Goal: Find specific page/section: Find specific page/section

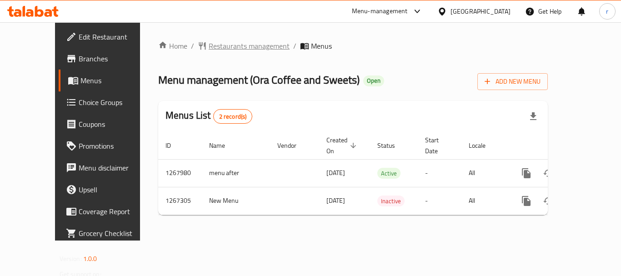
click at [213, 42] on span "Restaurants management" at bounding box center [249, 45] width 81 height 11
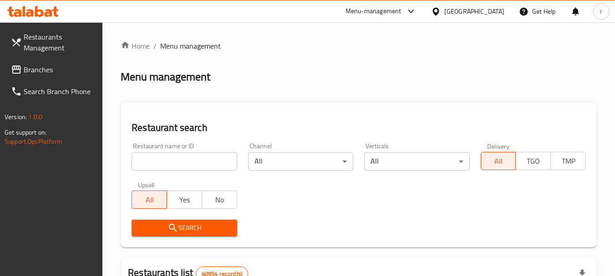
click at [183, 161] on input "search" at bounding box center [183, 161] width 105 height 18
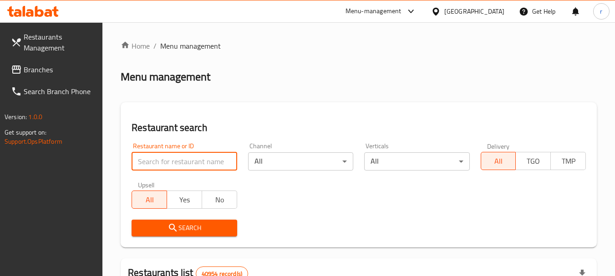
paste input "686029"
type input "686029"
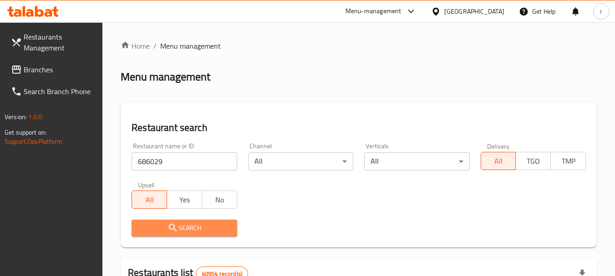
click at [169, 226] on icon "submit" at bounding box center [172, 227] width 11 height 11
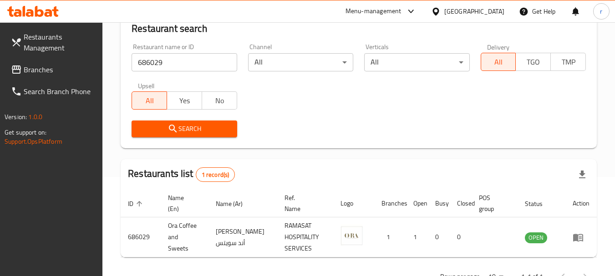
scroll to position [84, 0]
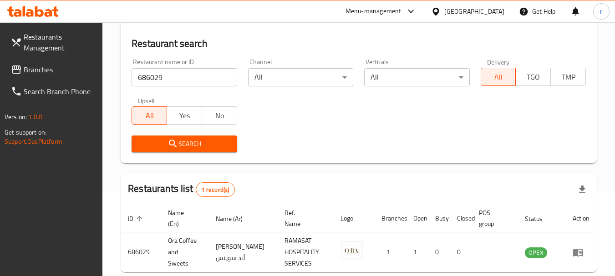
click at [37, 72] on span "Branches" at bounding box center [60, 69] width 72 height 11
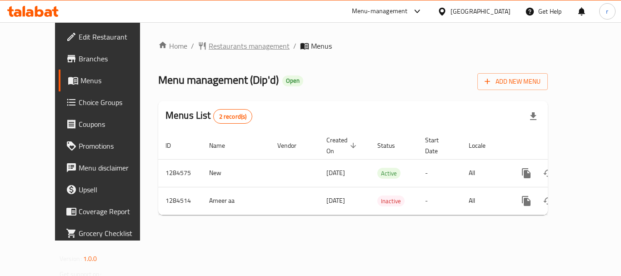
click at [209, 46] on span "Restaurants management" at bounding box center [249, 45] width 81 height 11
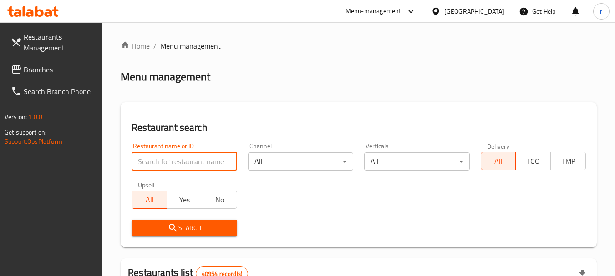
click at [170, 159] on input "search" at bounding box center [183, 161] width 105 height 18
paste input "695690"
type input "695690"
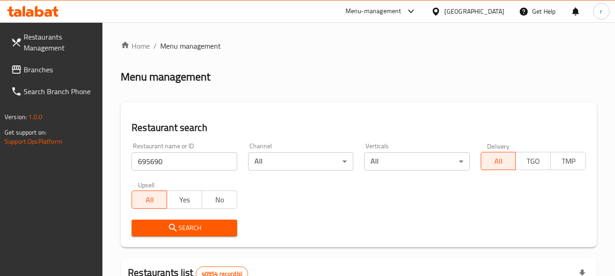
click at [162, 227] on span "Search" at bounding box center [184, 227] width 91 height 11
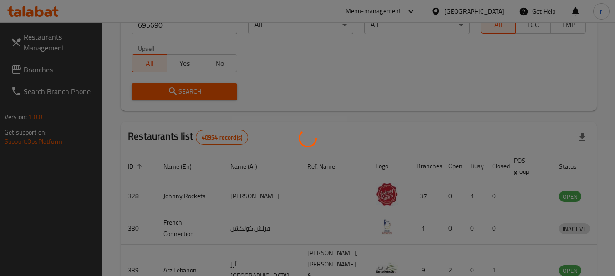
scroll to position [130, 0]
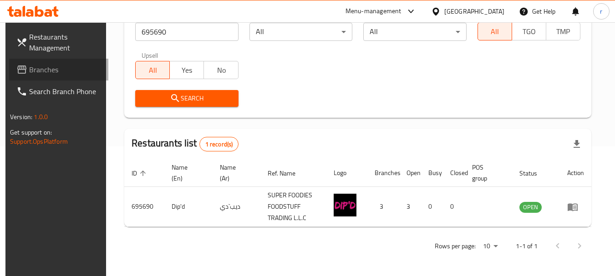
click at [30, 68] on span "Branches" at bounding box center [65, 69] width 72 height 11
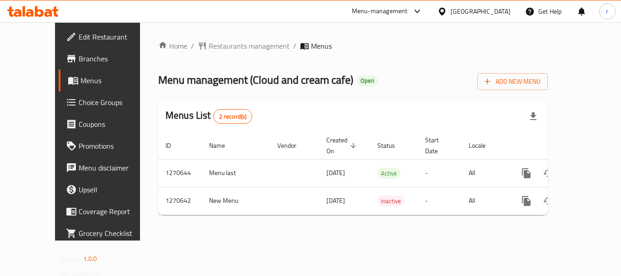
click at [214, 51] on span "Restaurants management" at bounding box center [249, 45] width 81 height 11
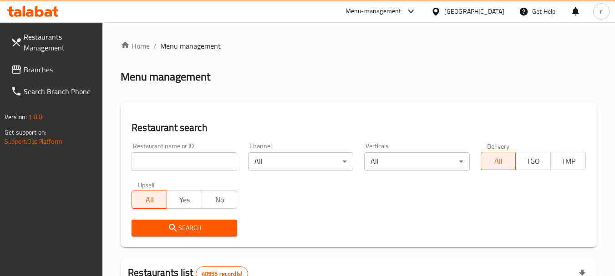
click at [158, 161] on input "search" at bounding box center [183, 161] width 105 height 18
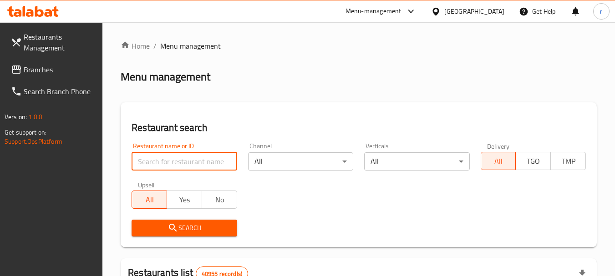
paste input "688625"
type input "688625"
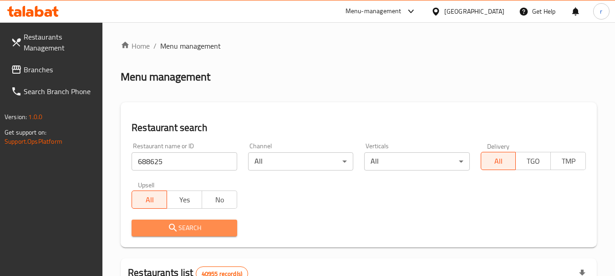
drag, startPoint x: 164, startPoint y: 225, endPoint x: 229, endPoint y: 168, distance: 86.4
click at [164, 225] on span "Search" at bounding box center [184, 227] width 91 height 11
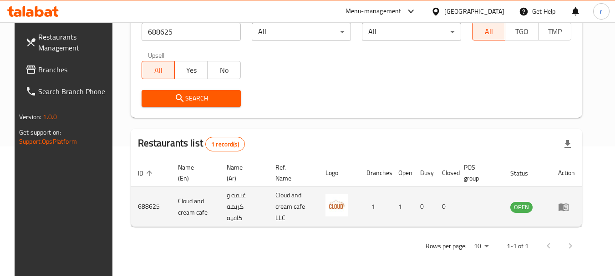
scroll to position [122, 0]
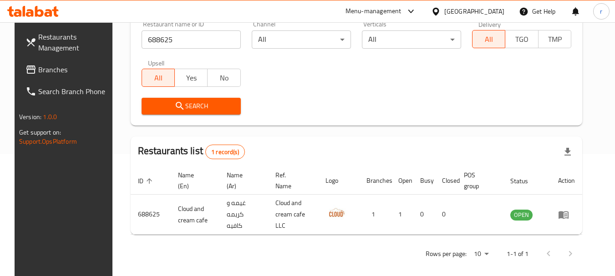
click at [458, 9] on div "[GEOGRAPHIC_DATA]" at bounding box center [474, 11] width 60 height 10
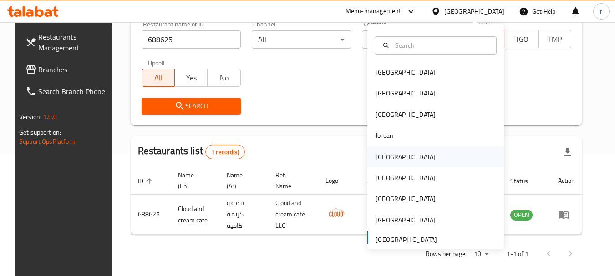
click at [381, 158] on div "[GEOGRAPHIC_DATA]" at bounding box center [405, 157] width 60 height 10
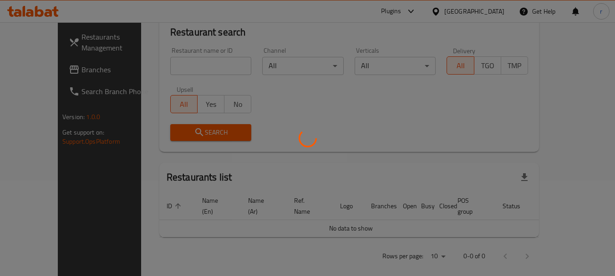
scroll to position [122, 0]
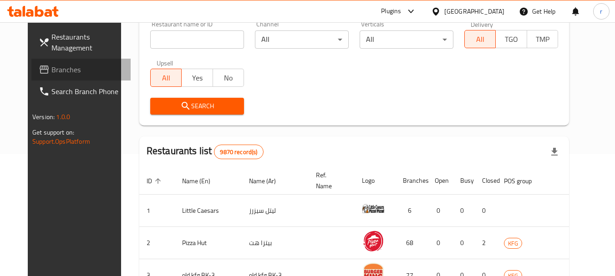
click at [51, 65] on span "Branches" at bounding box center [87, 69] width 72 height 11
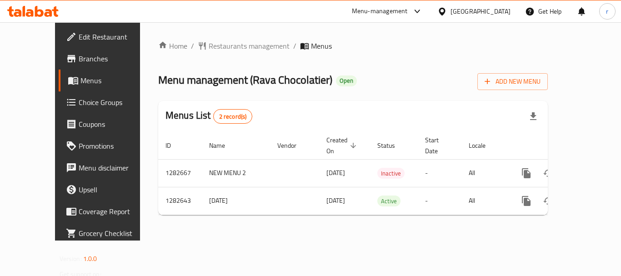
click at [209, 46] on span "Restaurants management" at bounding box center [249, 45] width 81 height 11
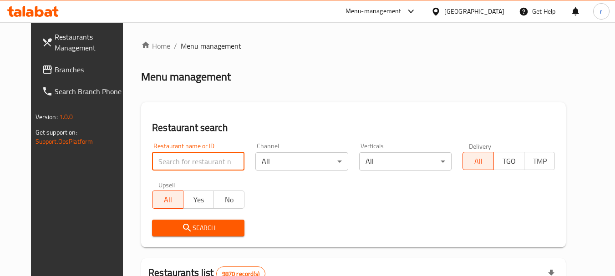
click at [167, 162] on input "search" at bounding box center [198, 161] width 92 height 18
paste input "694926"
type input "694926"
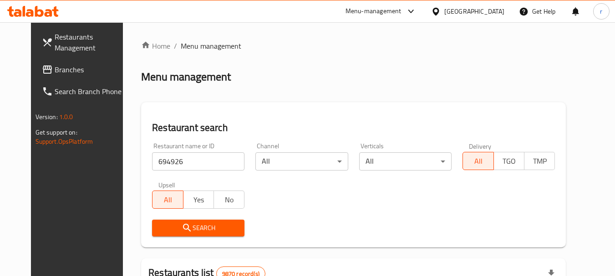
click at [192, 226] on span "Search" at bounding box center [198, 227] width 78 height 11
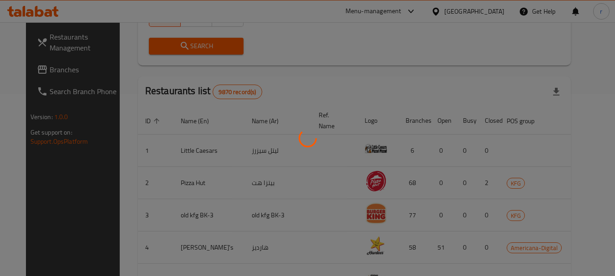
scroll to position [130, 0]
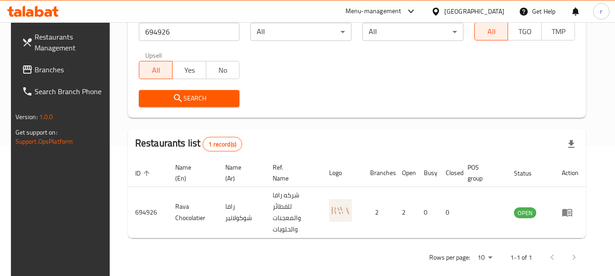
click at [494, 10] on div "[GEOGRAPHIC_DATA]" at bounding box center [474, 11] width 60 height 10
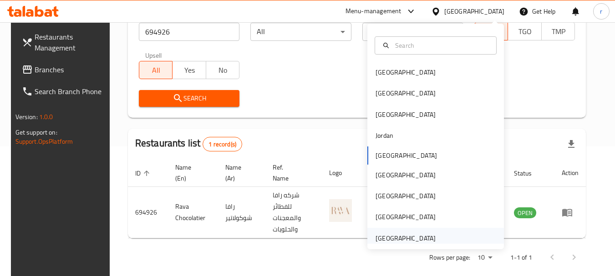
click at [394, 236] on div "[GEOGRAPHIC_DATA]" at bounding box center [405, 238] width 60 height 10
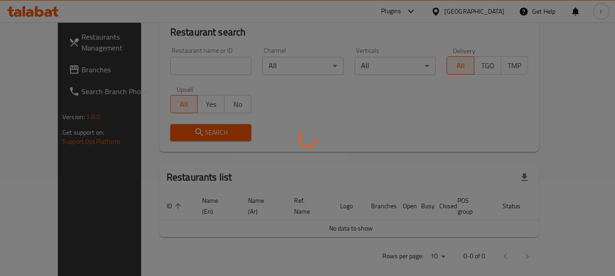
scroll to position [130, 0]
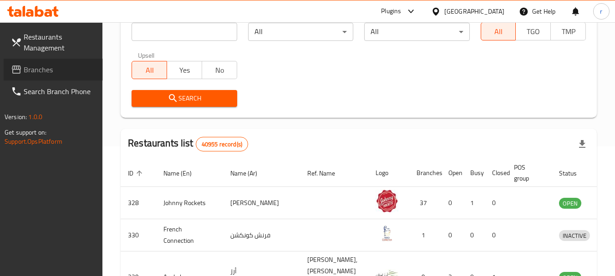
drag, startPoint x: 41, startPoint y: 70, endPoint x: 71, endPoint y: 52, distance: 34.2
click at [41, 70] on span "Branches" at bounding box center [60, 69] width 72 height 11
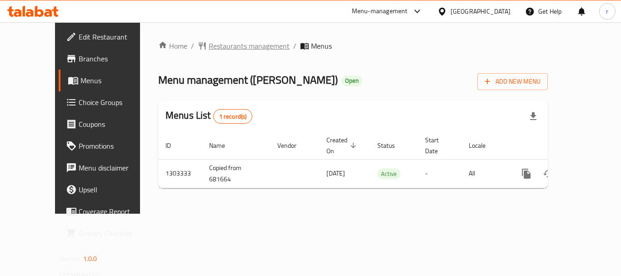
click at [209, 44] on span "Restaurants management" at bounding box center [249, 45] width 81 height 11
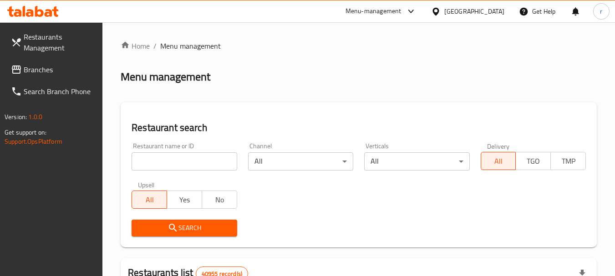
click at [162, 161] on input "search" at bounding box center [183, 161] width 105 height 18
paste input "702781"
type input "702781"
click at [176, 229] on icon "submit" at bounding box center [172, 227] width 11 height 11
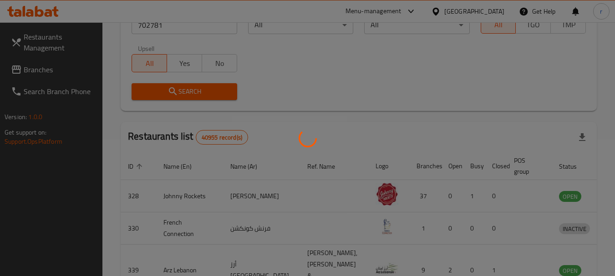
scroll to position [122, 0]
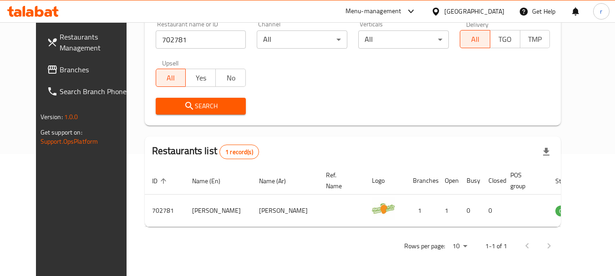
click at [487, 10] on div "[GEOGRAPHIC_DATA]" at bounding box center [474, 11] width 60 height 10
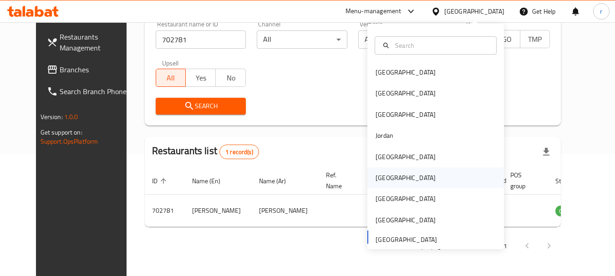
click at [375, 173] on div "[GEOGRAPHIC_DATA]" at bounding box center [405, 178] width 60 height 10
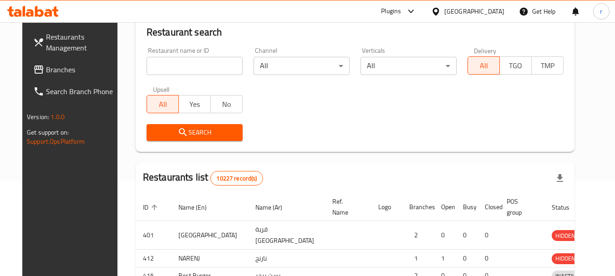
scroll to position [122, 0]
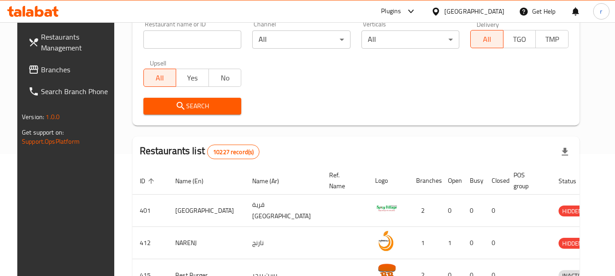
click at [41, 69] on span "Branches" at bounding box center [77, 69] width 72 height 11
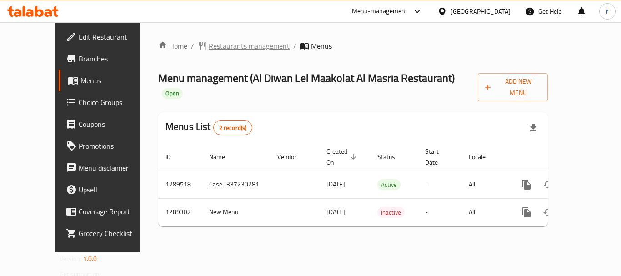
click at [209, 48] on span "Restaurants management" at bounding box center [249, 45] width 81 height 11
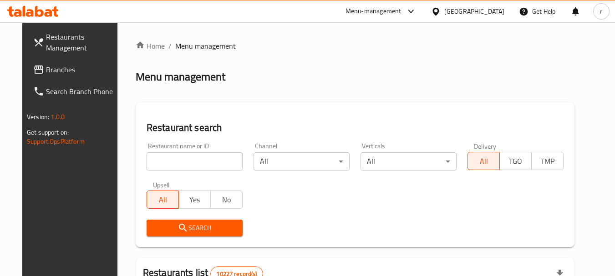
click at [172, 164] on input "search" at bounding box center [194, 161] width 96 height 18
paste input "697533"
type input "697533"
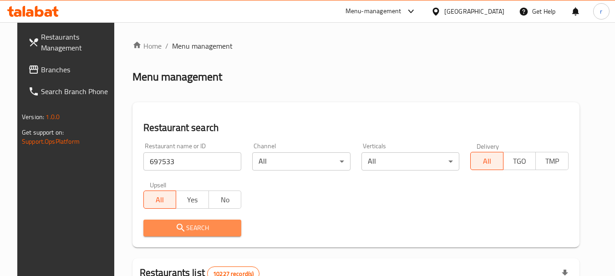
click at [197, 226] on span "Search" at bounding box center [193, 227] width 84 height 11
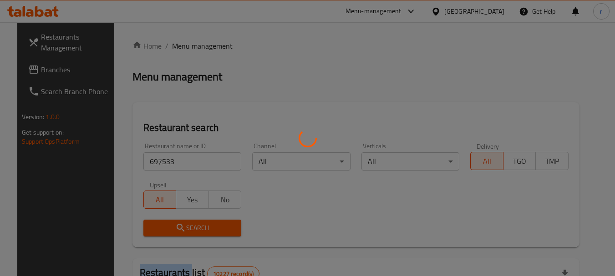
click at [197, 226] on div at bounding box center [307, 138] width 615 height 276
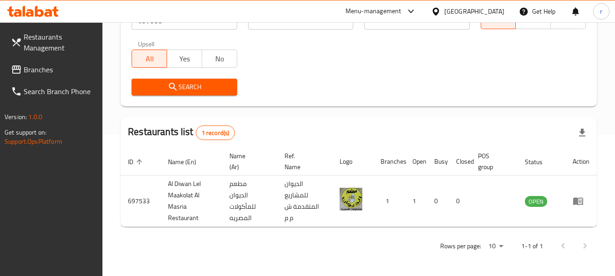
click at [488, 5] on div "[GEOGRAPHIC_DATA]" at bounding box center [467, 11] width 88 height 22
click at [498, 5] on div "[GEOGRAPHIC_DATA]" at bounding box center [467, 11] width 88 height 22
click at [493, 12] on div "[GEOGRAPHIC_DATA]" at bounding box center [474, 11] width 60 height 10
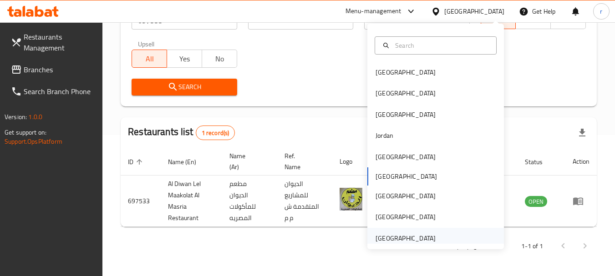
click at [405, 240] on div "United Arab Emirates" at bounding box center [405, 238] width 60 height 10
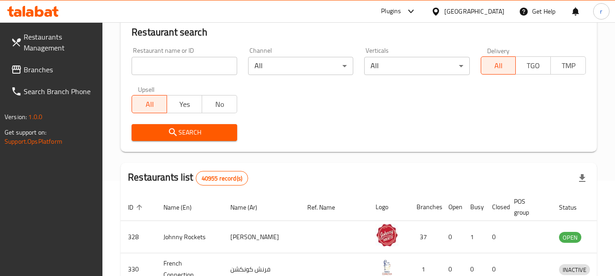
scroll to position [141, 0]
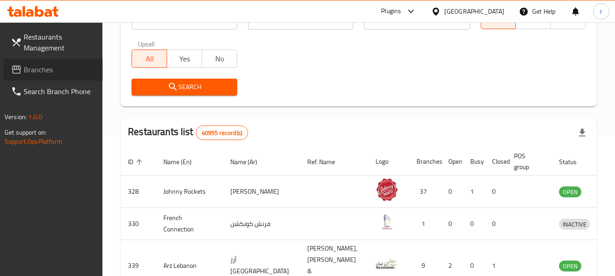
drag, startPoint x: 45, startPoint y: 73, endPoint x: 66, endPoint y: 60, distance: 25.7
click at [45, 73] on span "Branches" at bounding box center [60, 69] width 72 height 11
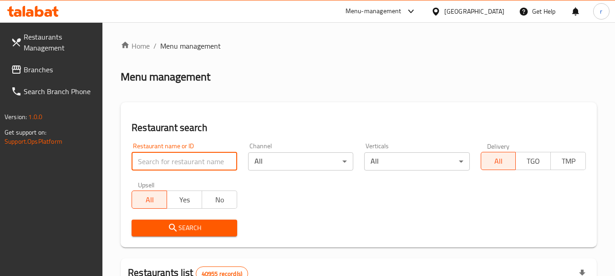
click at [181, 165] on input "search" at bounding box center [183, 161] width 105 height 18
paste input "696642"
type input "696642"
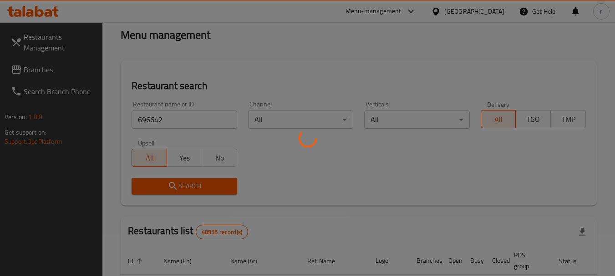
scroll to position [91, 0]
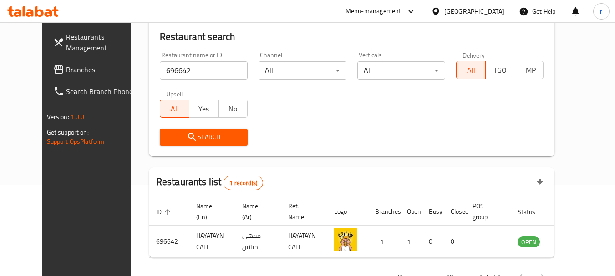
click at [66, 74] on span "Branches" at bounding box center [102, 69] width 72 height 11
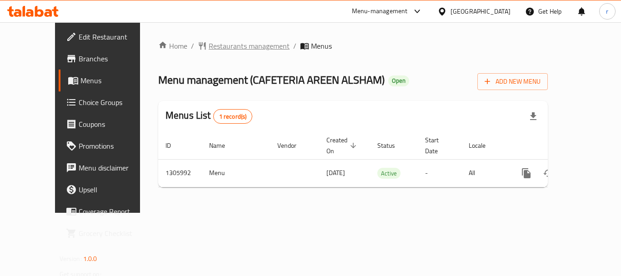
click at [209, 46] on span "Restaurants management" at bounding box center [249, 45] width 81 height 11
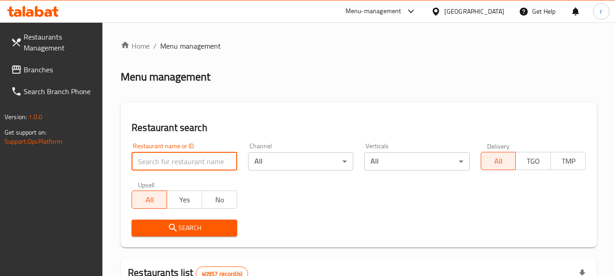
click at [166, 160] on input "search" at bounding box center [183, 161] width 105 height 18
paste input "703899"
type input "703899"
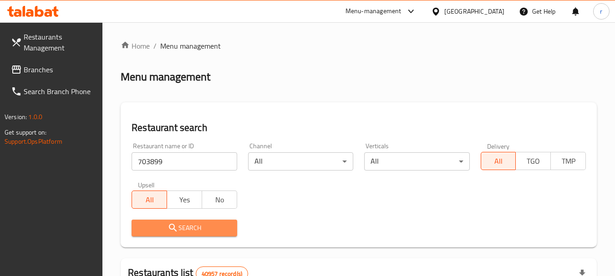
click at [177, 227] on icon "submit" at bounding box center [172, 227] width 11 height 11
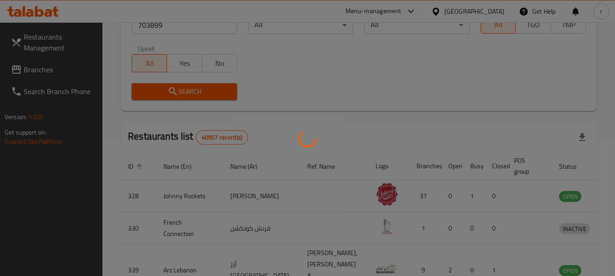
scroll to position [130, 0]
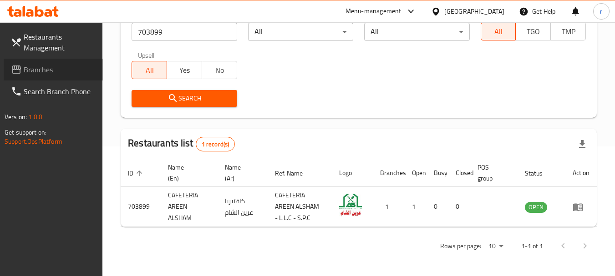
click at [48, 68] on span "Branches" at bounding box center [60, 69] width 72 height 11
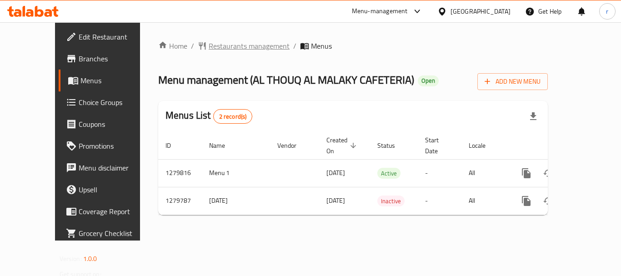
click at [214, 46] on span "Restaurants management" at bounding box center [249, 45] width 81 height 11
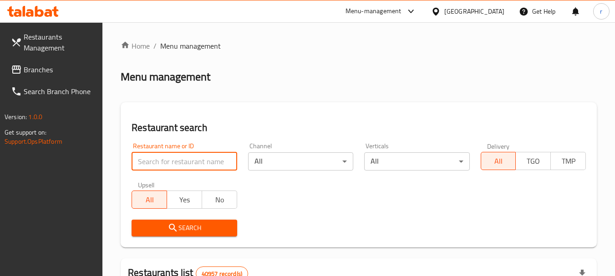
click at [163, 160] on input "search" at bounding box center [183, 161] width 105 height 18
paste input "693445"
type input "693445"
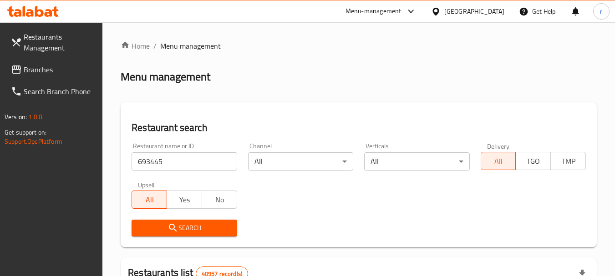
click at [180, 224] on span "Search" at bounding box center [184, 227] width 91 height 11
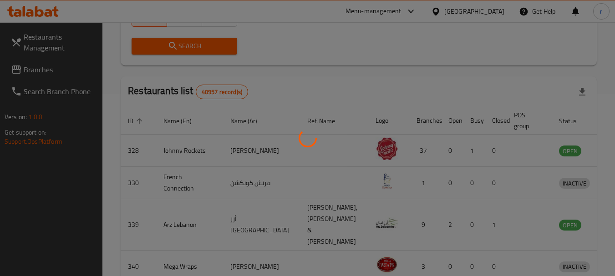
scroll to position [130, 0]
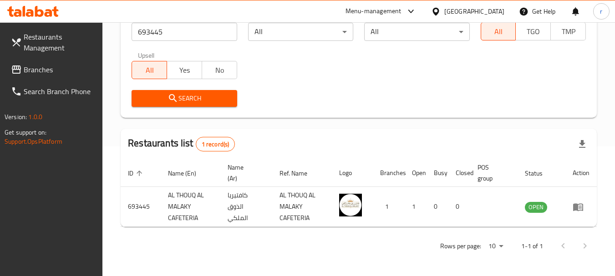
click at [51, 71] on span "Branches" at bounding box center [60, 69] width 72 height 11
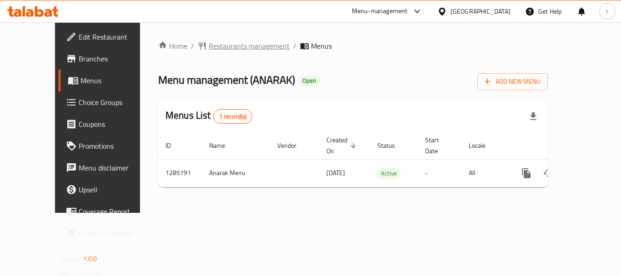
click at [226, 51] on span "Restaurants management" at bounding box center [249, 45] width 81 height 11
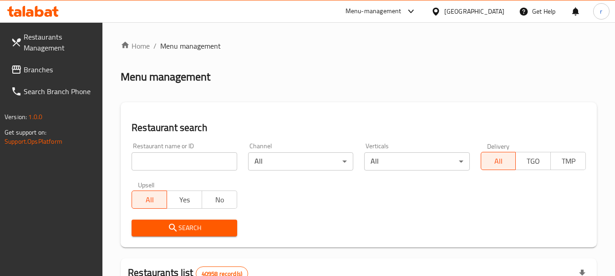
click at [185, 161] on input "search" at bounding box center [183, 161] width 105 height 18
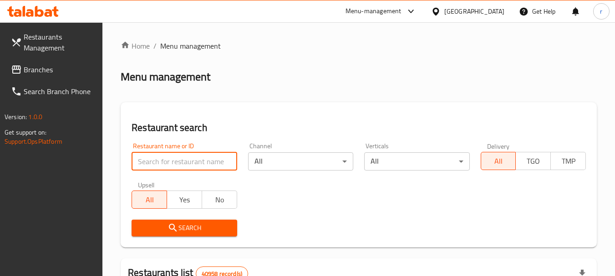
type input "v"
click at [220, 159] on input "v" at bounding box center [183, 161] width 105 height 18
click at [189, 162] on input "v" at bounding box center [183, 161] width 105 height 18
click at [227, 163] on input "v" at bounding box center [183, 161] width 105 height 18
paste input "696074"
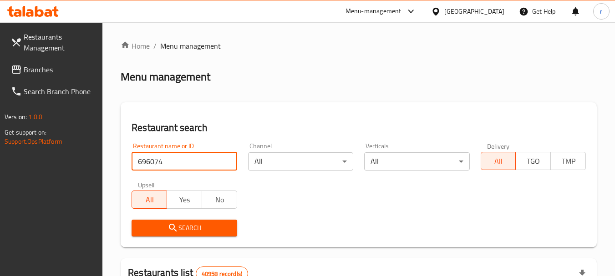
type input "696074"
click at [182, 232] on span "Search" at bounding box center [184, 227] width 91 height 11
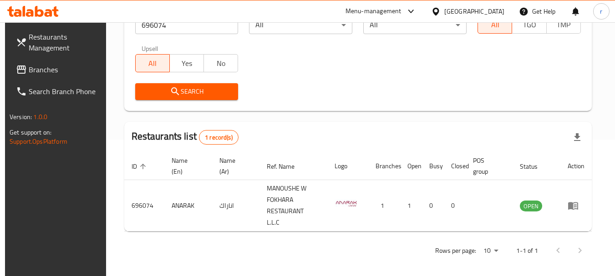
scroll to position [130, 0]
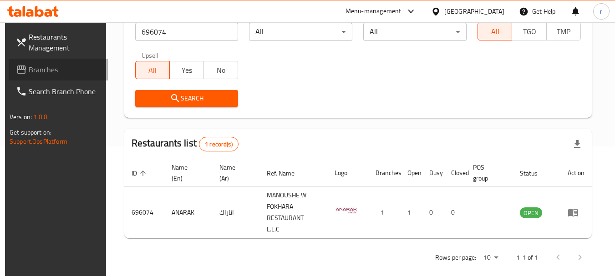
click at [19, 68] on icon at bounding box center [21, 69] width 11 height 11
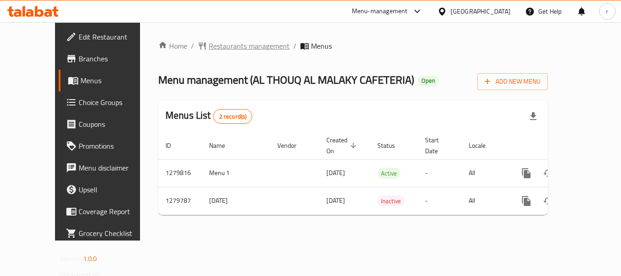
click at [209, 43] on span "Restaurants management" at bounding box center [249, 45] width 81 height 11
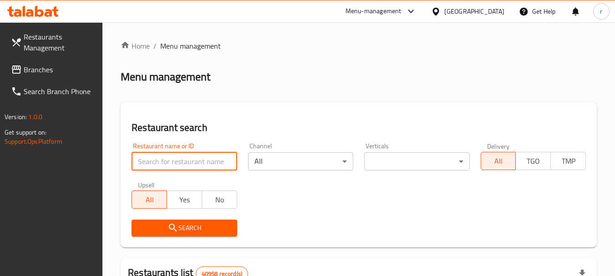
click at [177, 160] on input "search" at bounding box center [183, 161] width 105 height 18
paste input "693445"
type input "693445"
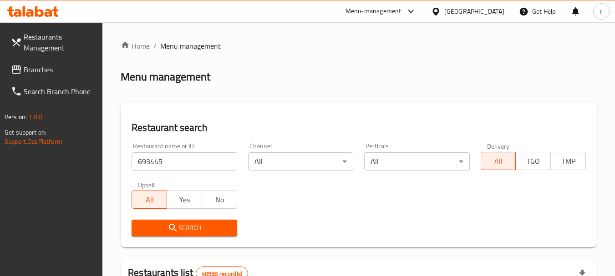
click at [166, 226] on span "Search" at bounding box center [184, 227] width 91 height 11
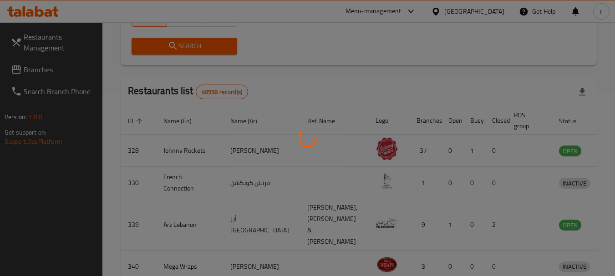
scroll to position [130, 0]
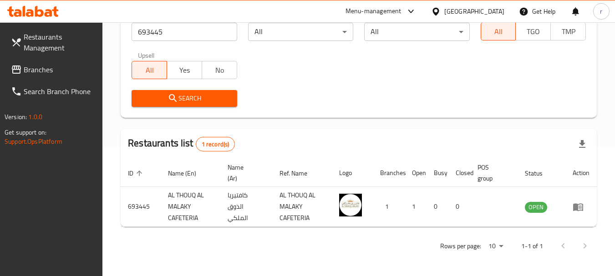
click at [456, 11] on div "United Arab Emirates" at bounding box center [474, 11] width 60 height 10
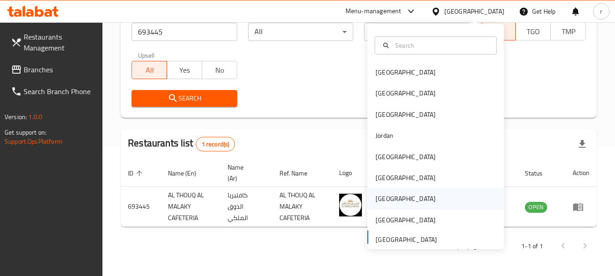
click at [393, 202] on div "[GEOGRAPHIC_DATA]" at bounding box center [435, 198] width 136 height 21
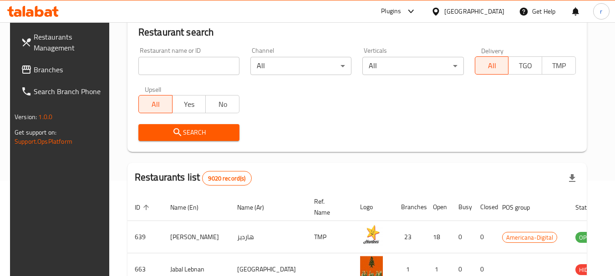
scroll to position [130, 0]
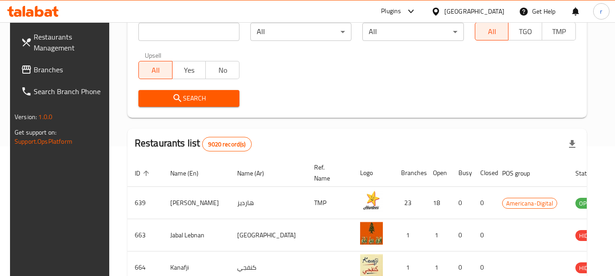
click at [34, 71] on span "Branches" at bounding box center [70, 69] width 72 height 11
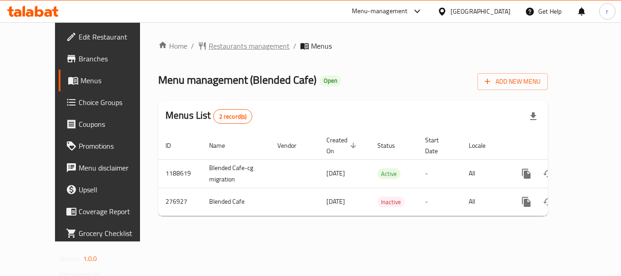
click at [220, 48] on span "Restaurants management" at bounding box center [249, 45] width 81 height 11
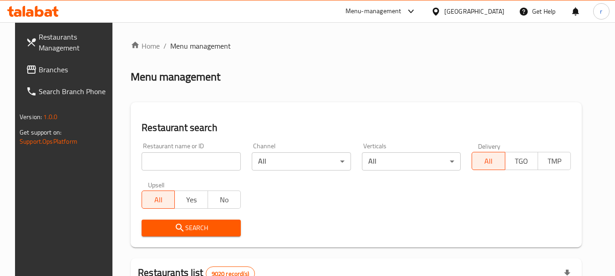
click at [182, 161] on input "search" at bounding box center [190, 161] width 99 height 18
paste input "628052"
type input "628052"
click at [213, 228] on span "Search" at bounding box center [191, 227] width 85 height 11
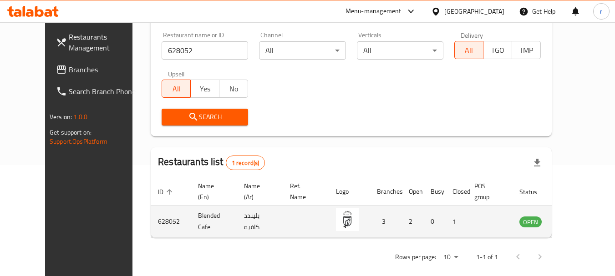
scroll to position [122, 0]
